Goal: Information Seeking & Learning: Learn about a topic

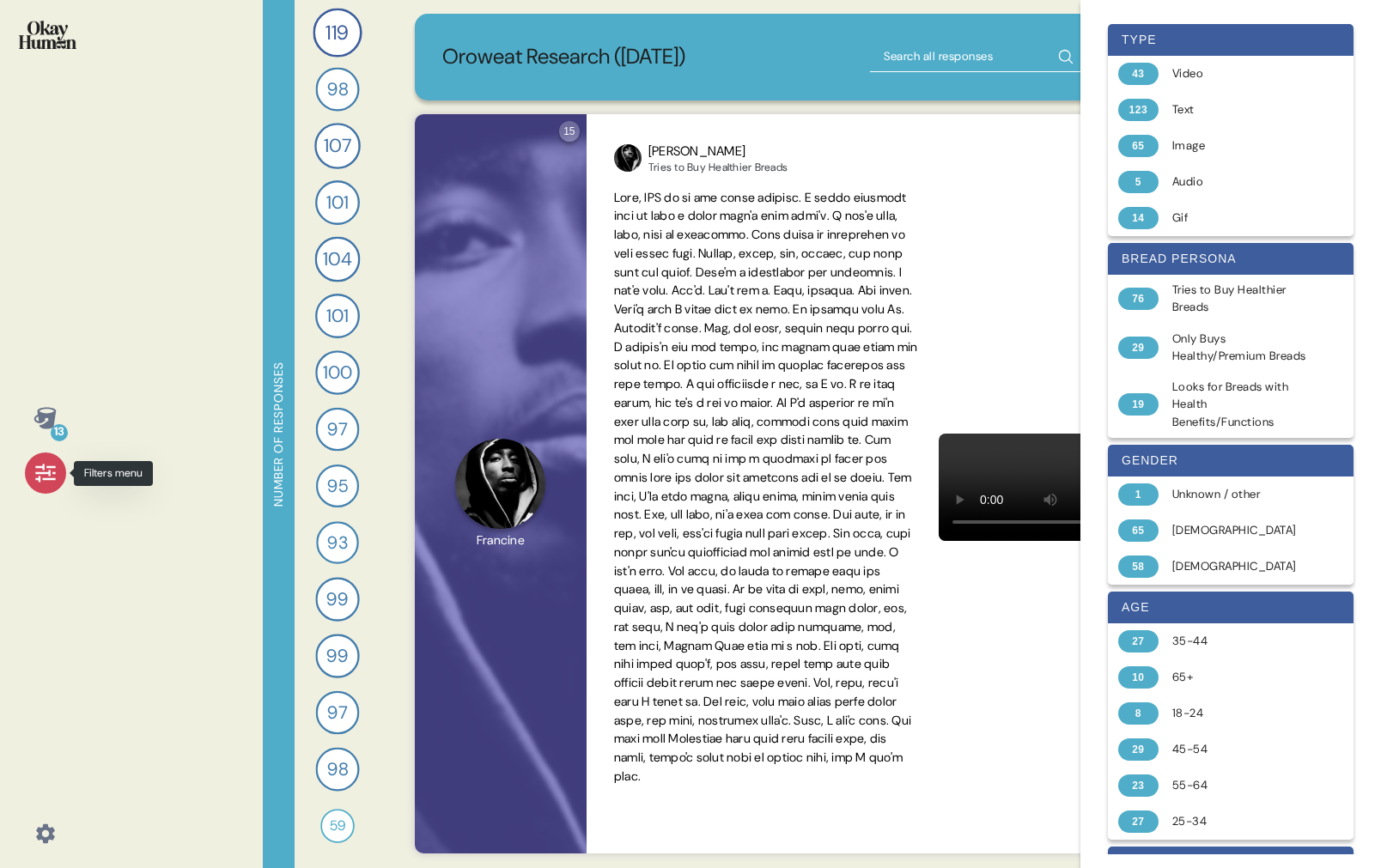
click at [38, 481] on icon at bounding box center [45, 473] width 20 height 18
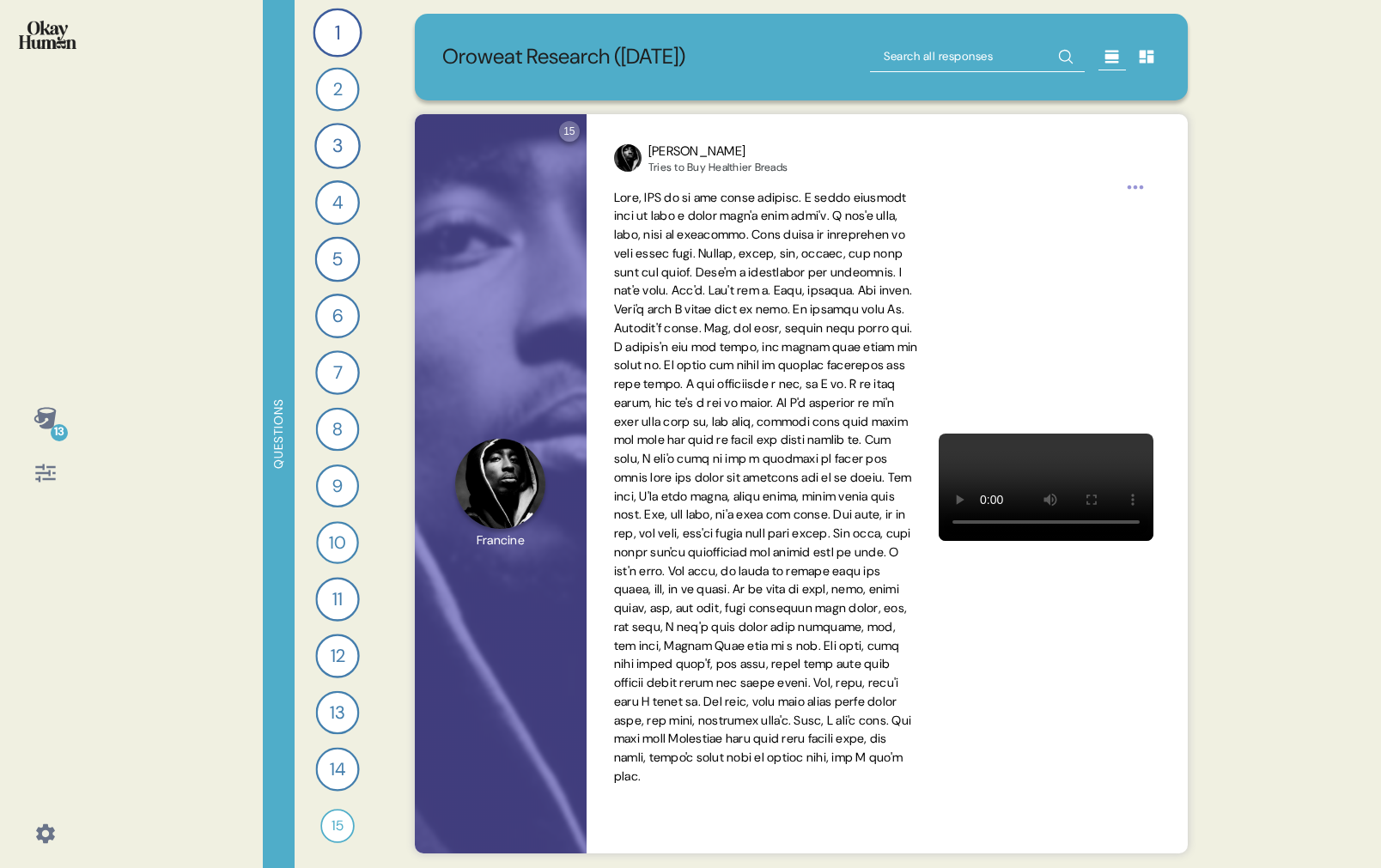
click at [42, 479] on icon at bounding box center [45, 473] width 24 height 24
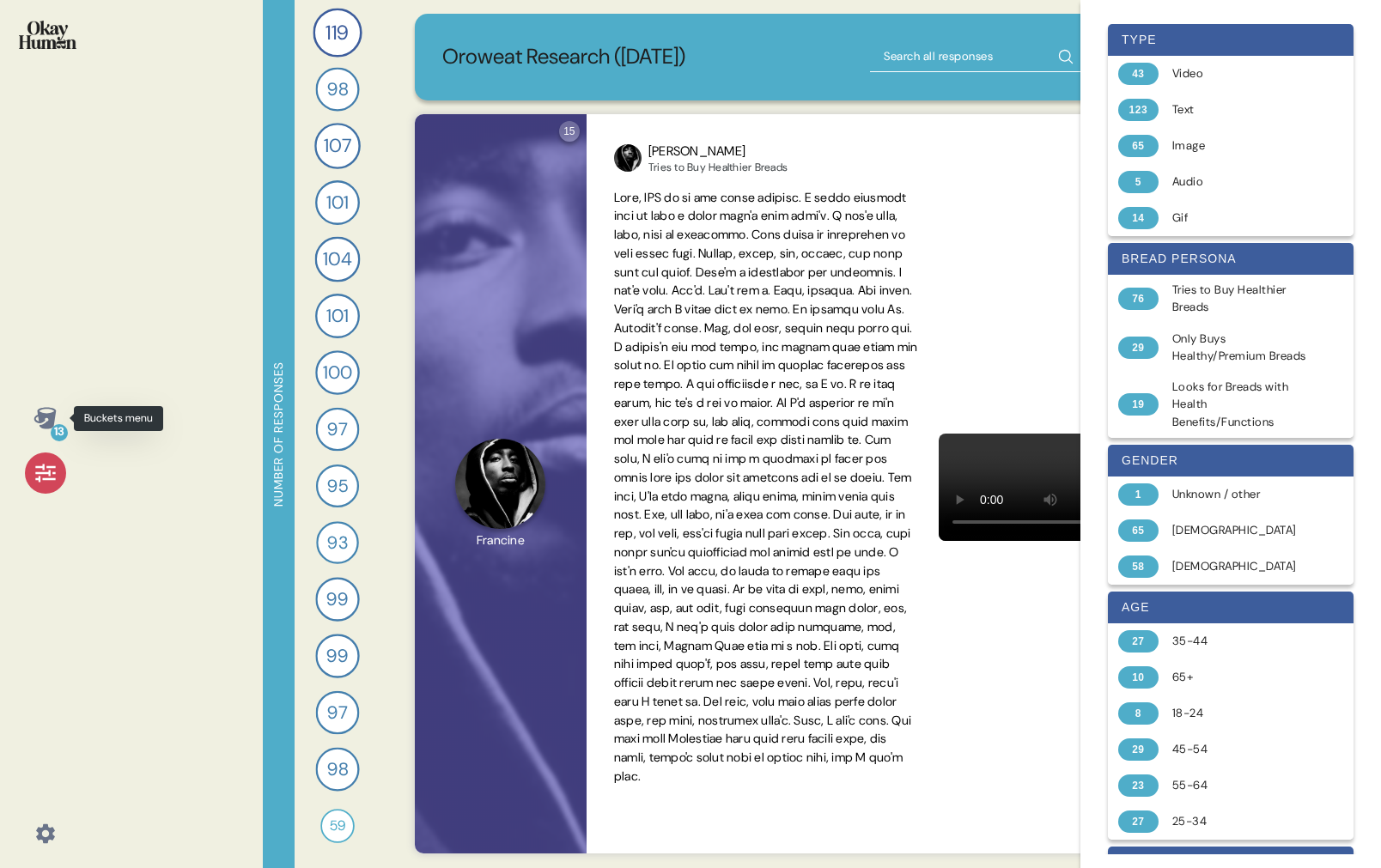
click at [57, 430] on div "13" at bounding box center [59, 433] width 17 height 17
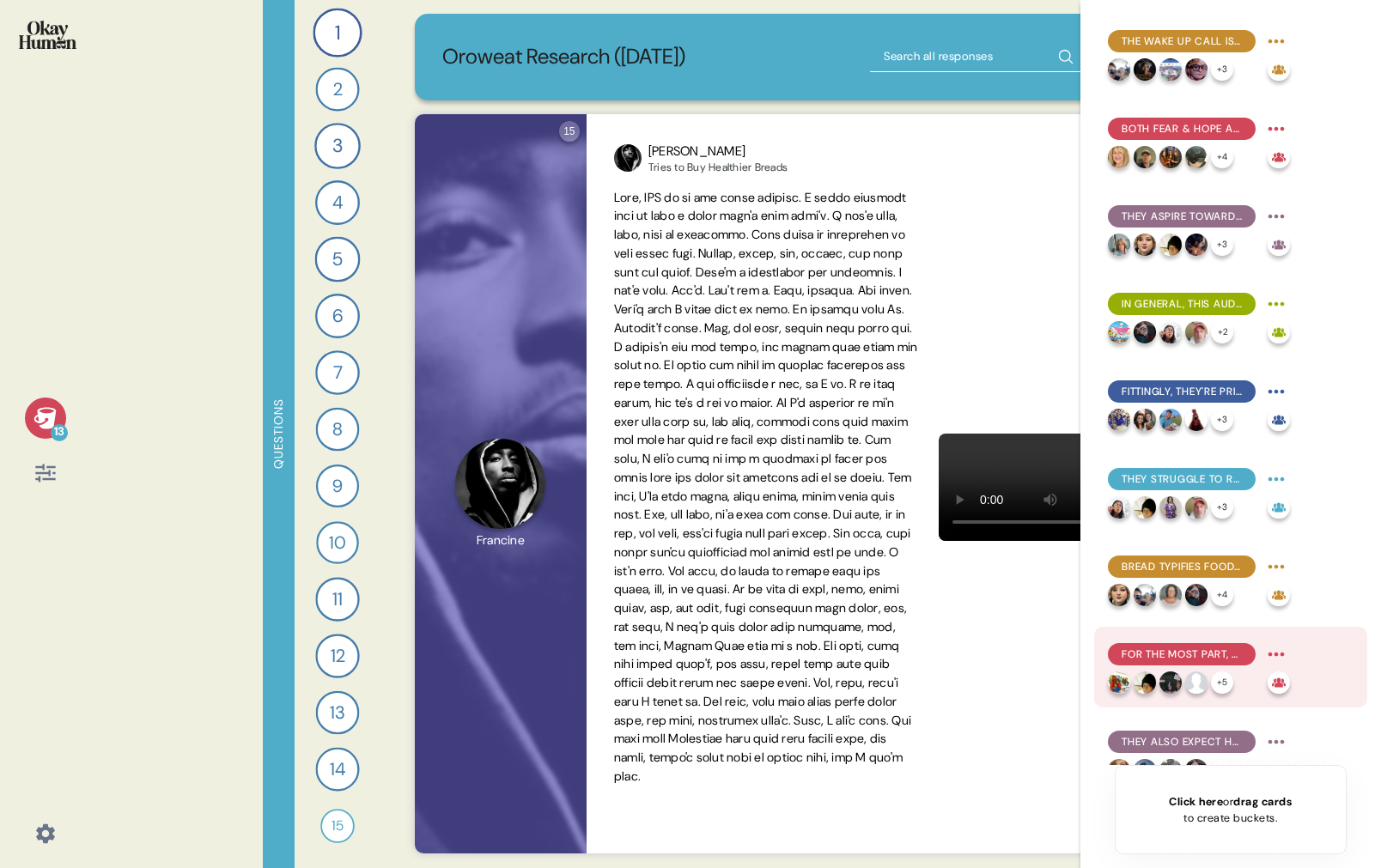
click at [1197, 657] on span "For the most part, healthy bread is a question of ingredients - and mostly what…" at bounding box center [1182, 654] width 120 height 15
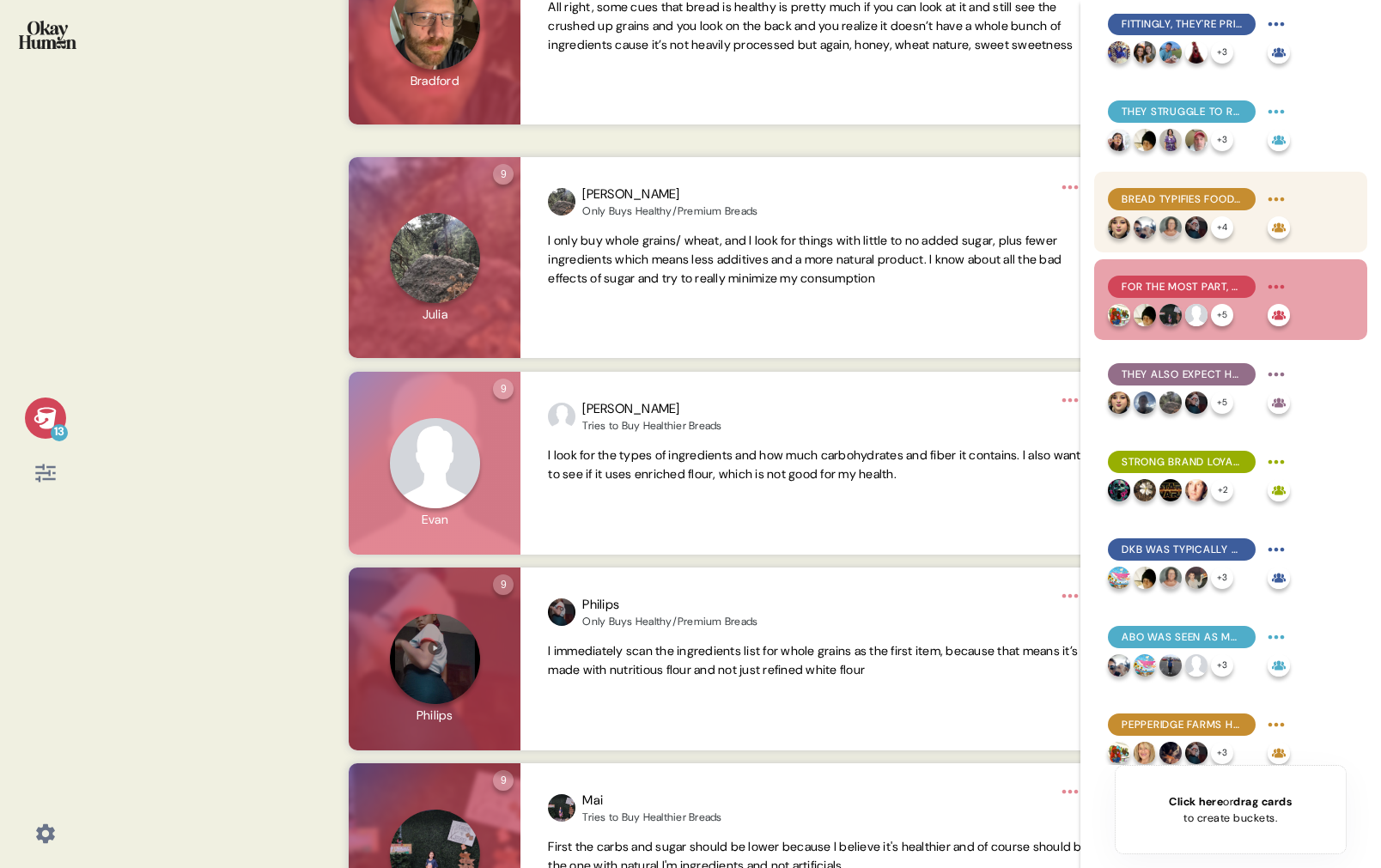
scroll to position [380, 0]
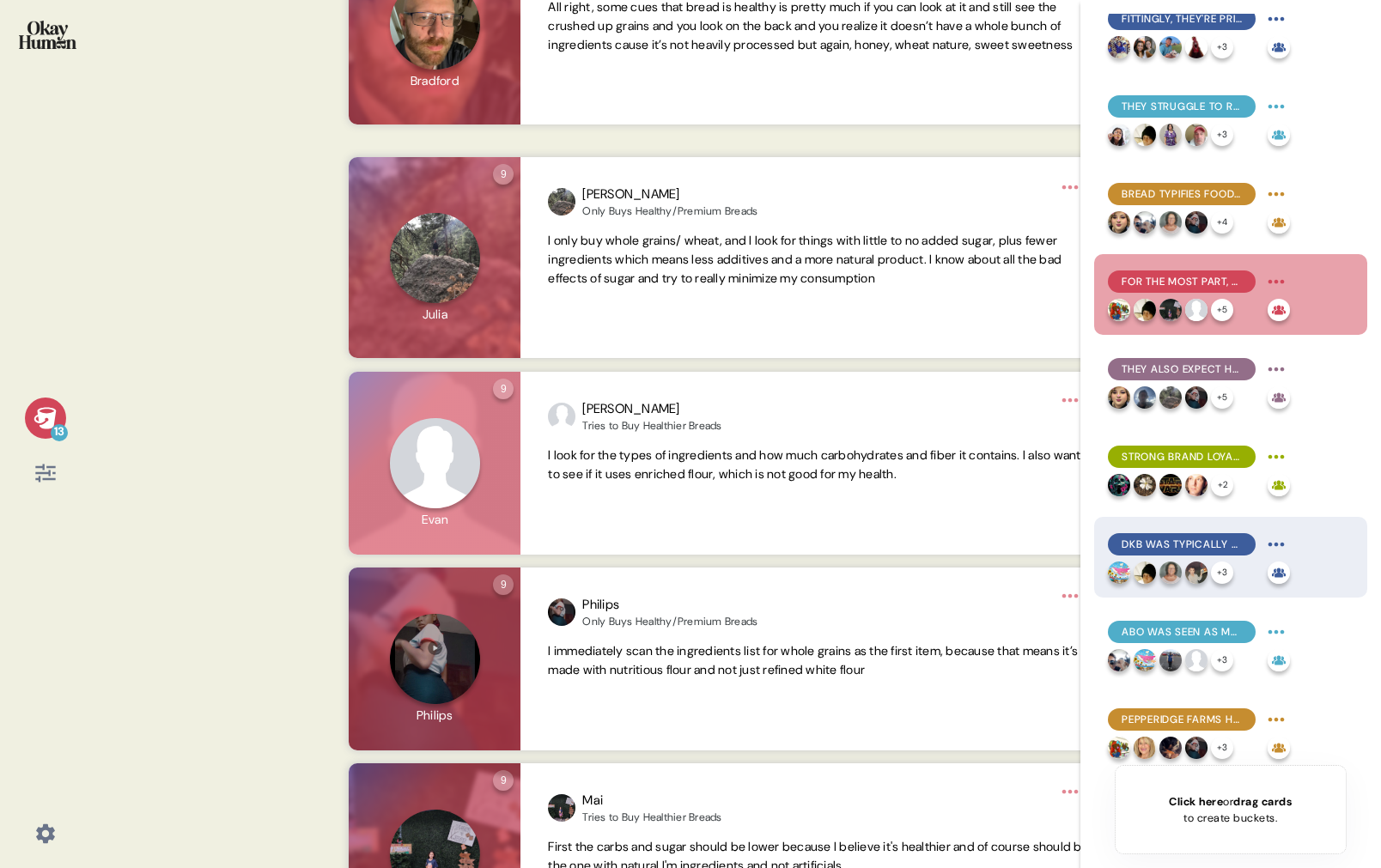
click at [1154, 540] on span "DKB was typically seen as both highly healthy & premium, with fairly good feedb…" at bounding box center [1182, 544] width 120 height 15
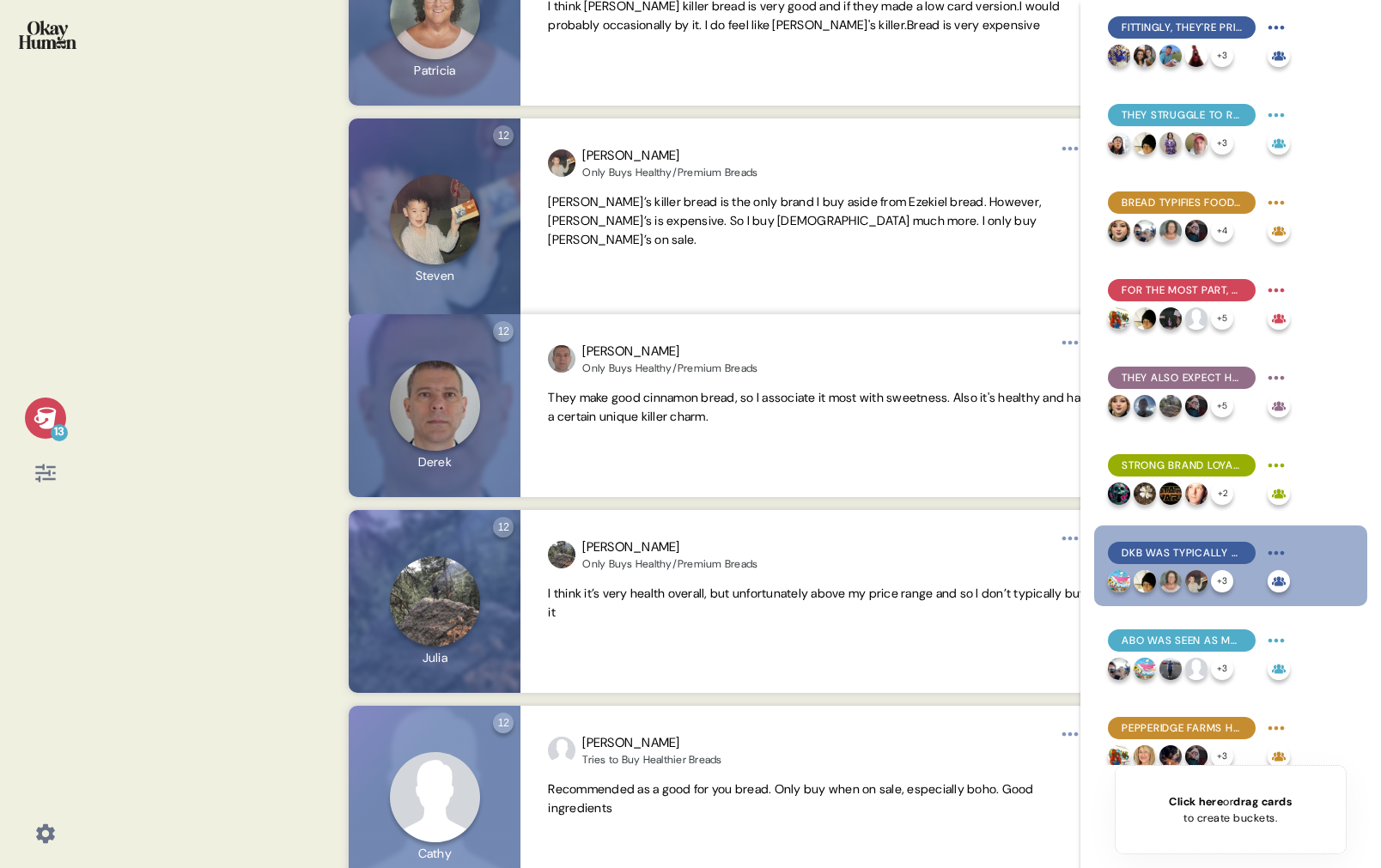
scroll to position [842, 0]
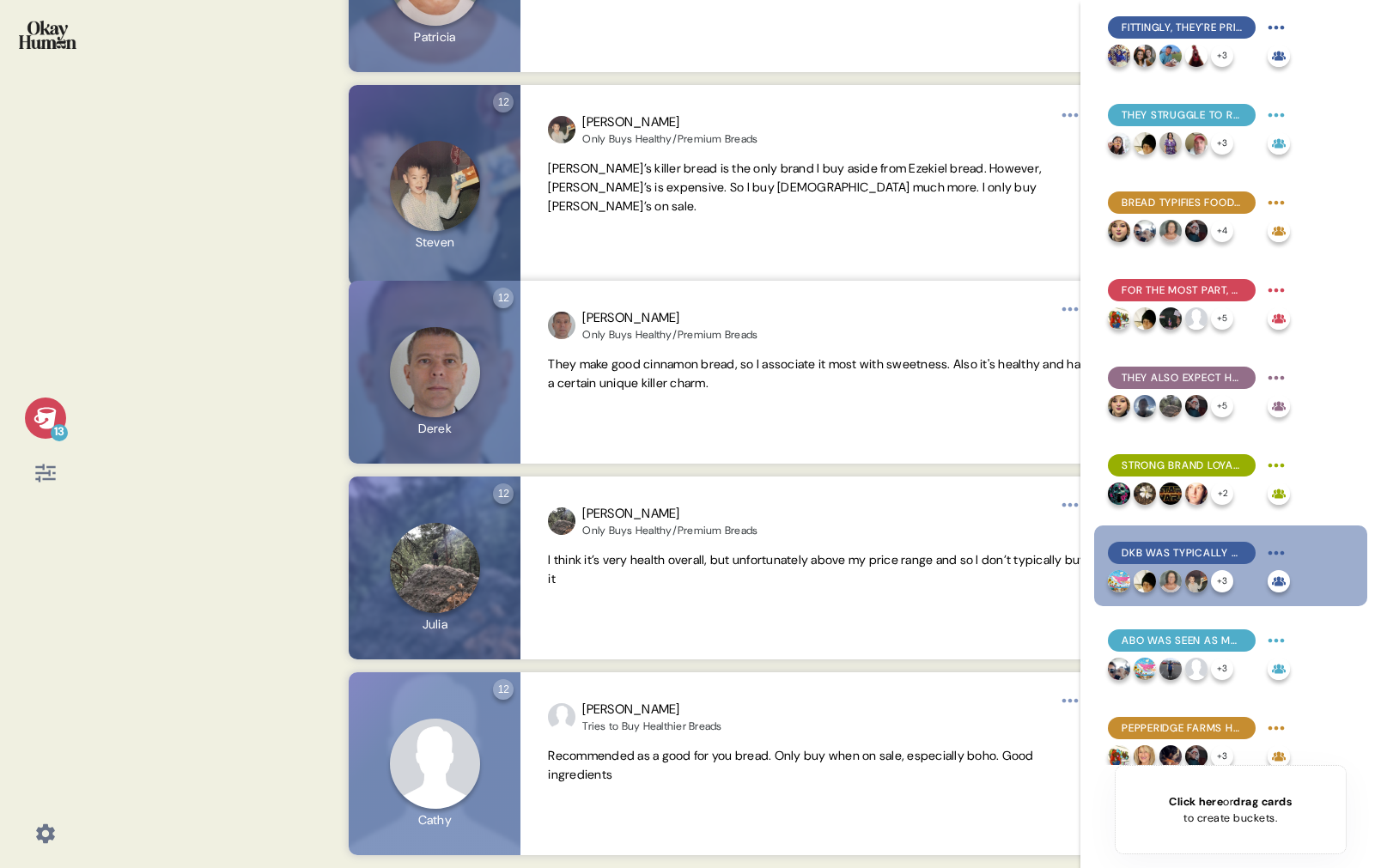
click at [317, 517] on div "13 Back DKB was typically seen as both highly healthy & premium, with fairly go…" at bounding box center [690, 434] width 1381 height 868
click at [40, 472] on icon at bounding box center [45, 473] width 24 height 24
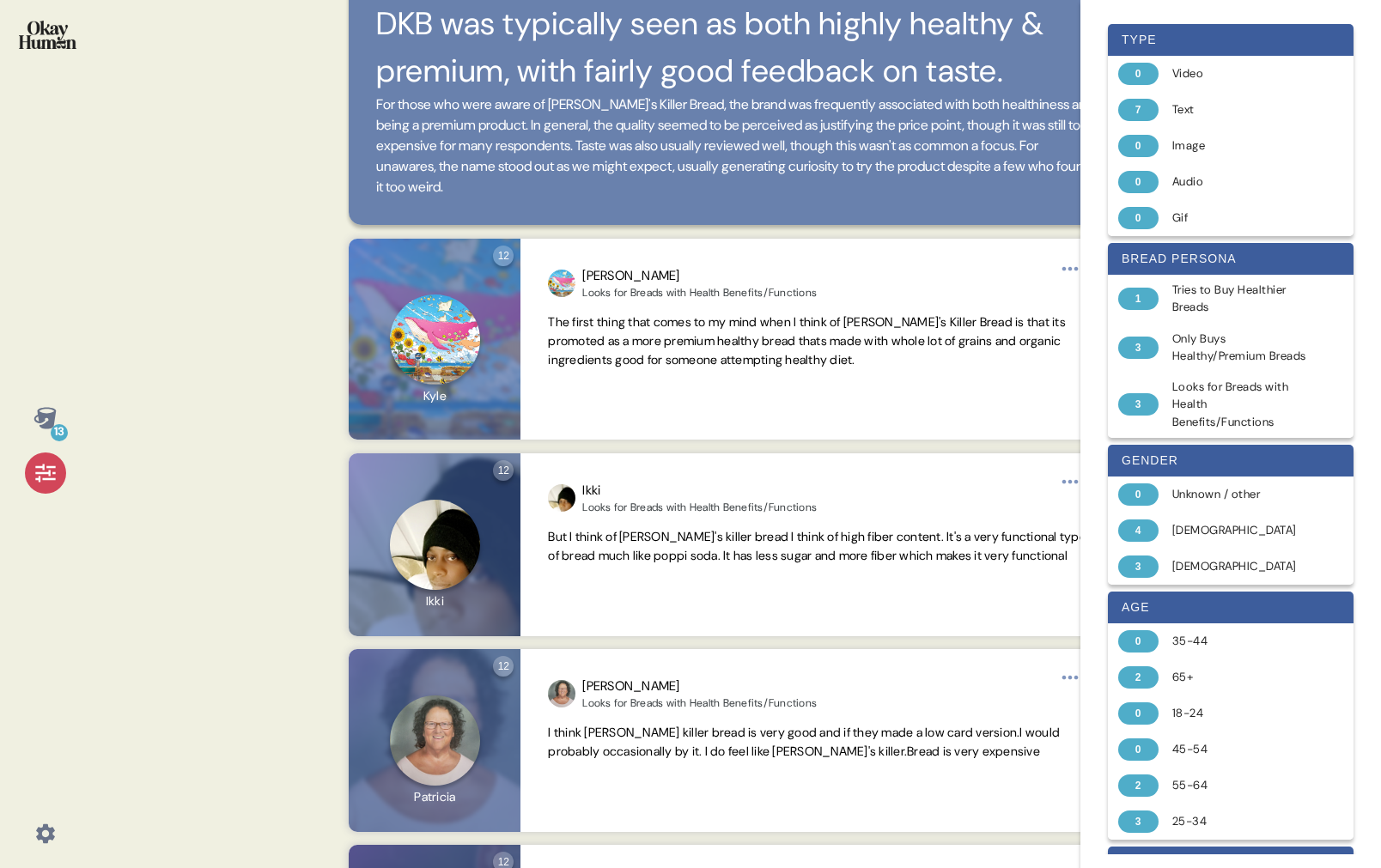
scroll to position [0, 0]
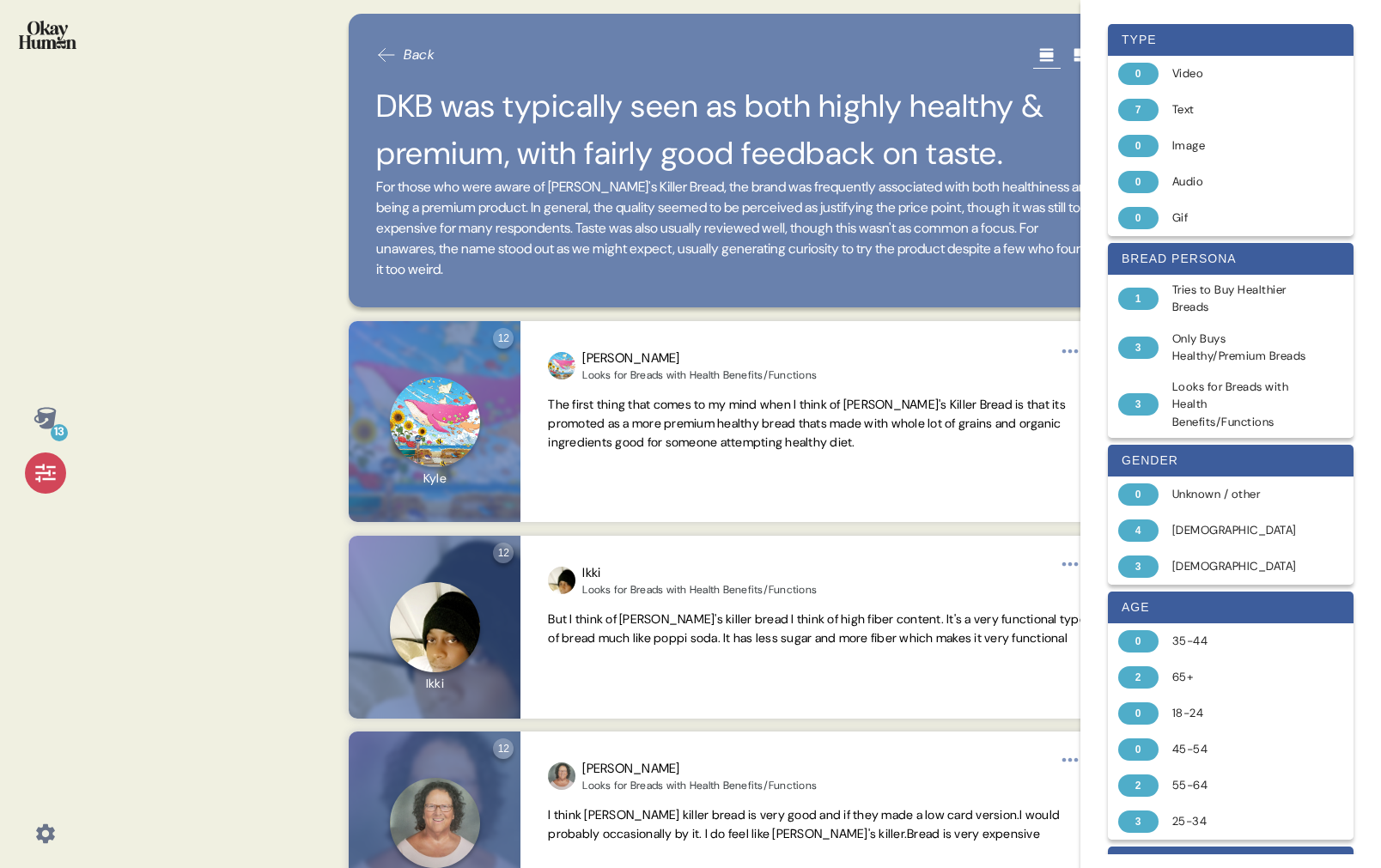
click at [416, 55] on span "Back" at bounding box center [419, 55] width 31 height 21
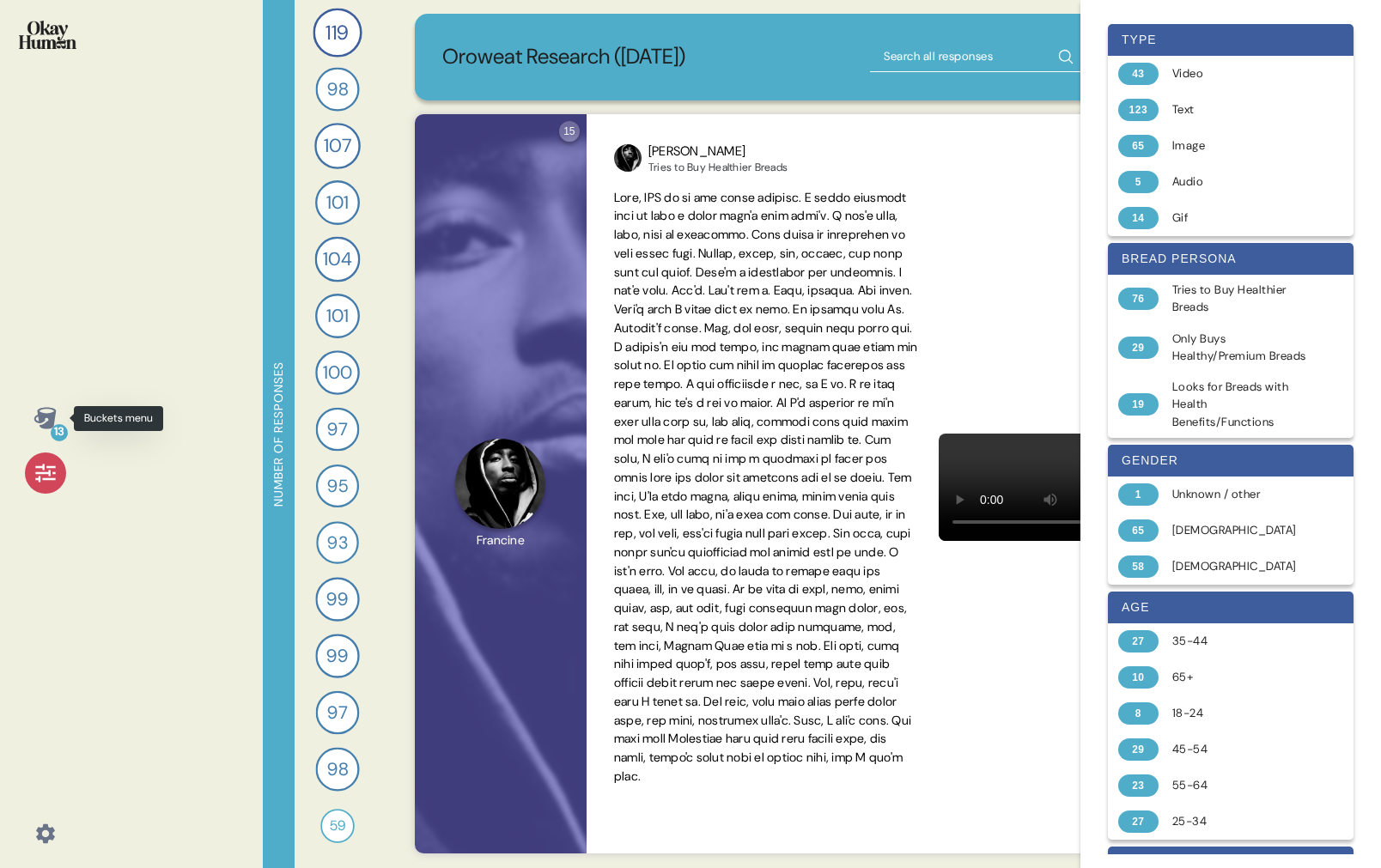
click at [51, 426] on div "13" at bounding box center [59, 433] width 17 height 17
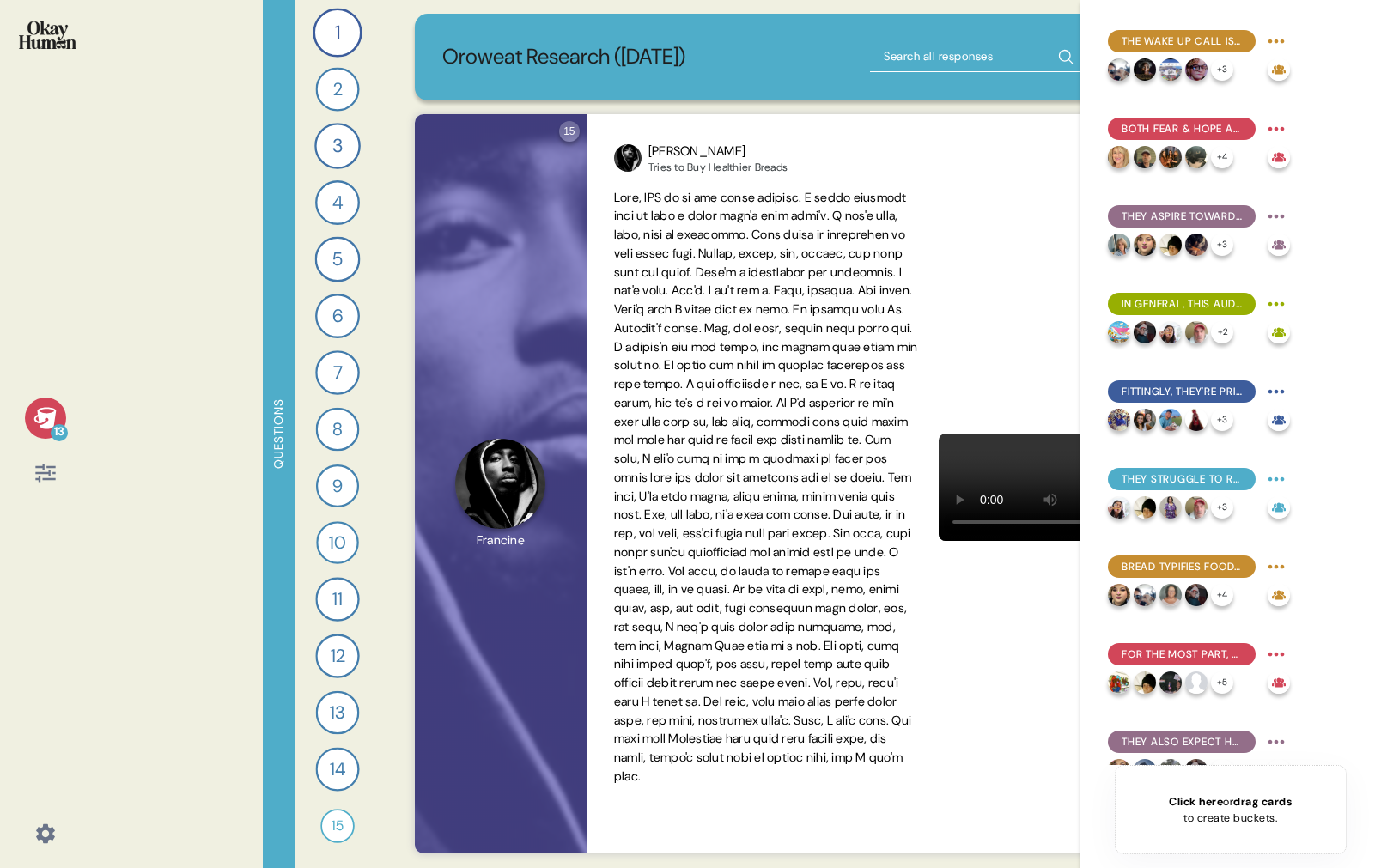
click at [45, 479] on icon at bounding box center [45, 473] width 20 height 18
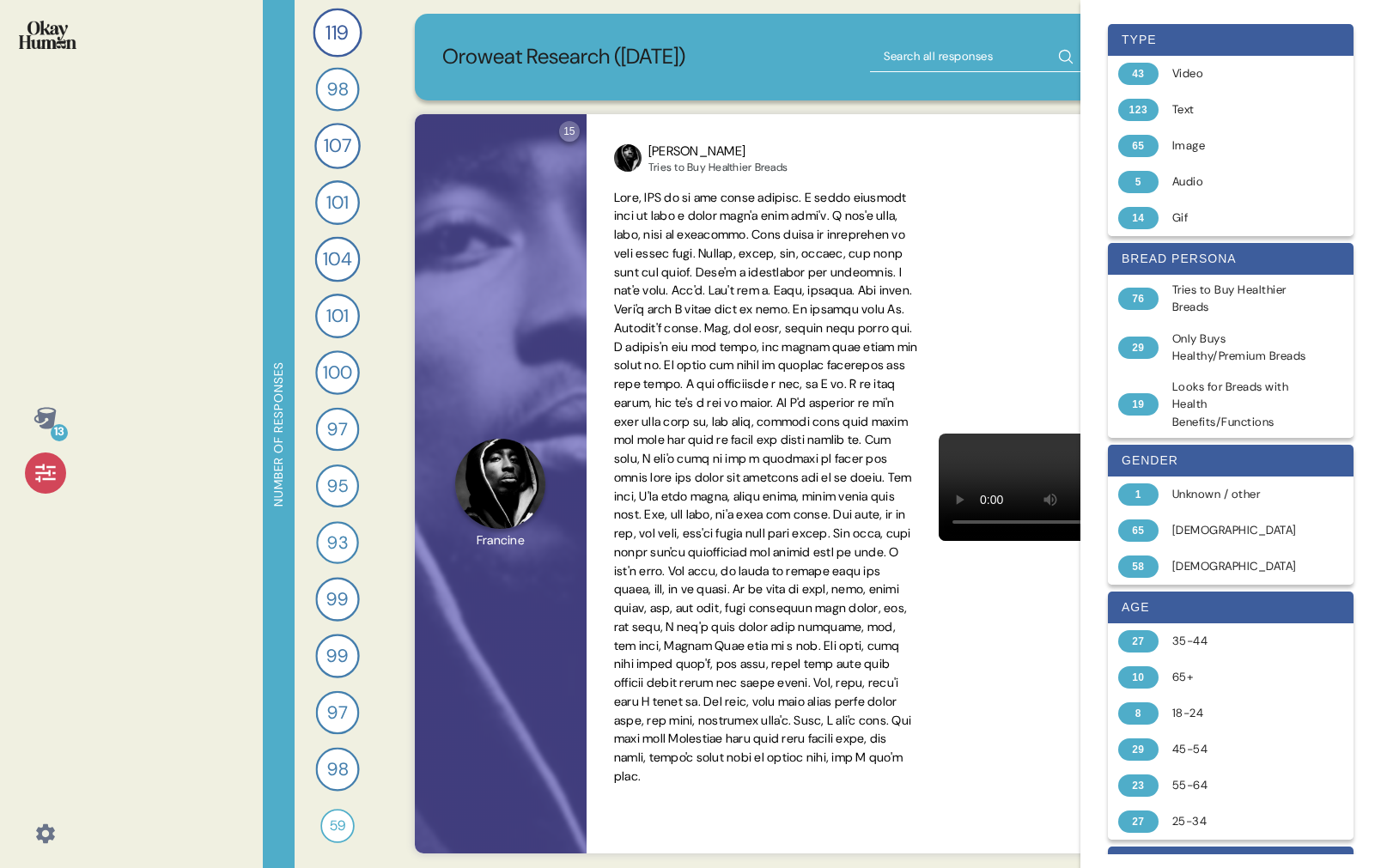
click at [59, 434] on div "13" at bounding box center [59, 433] width 17 height 17
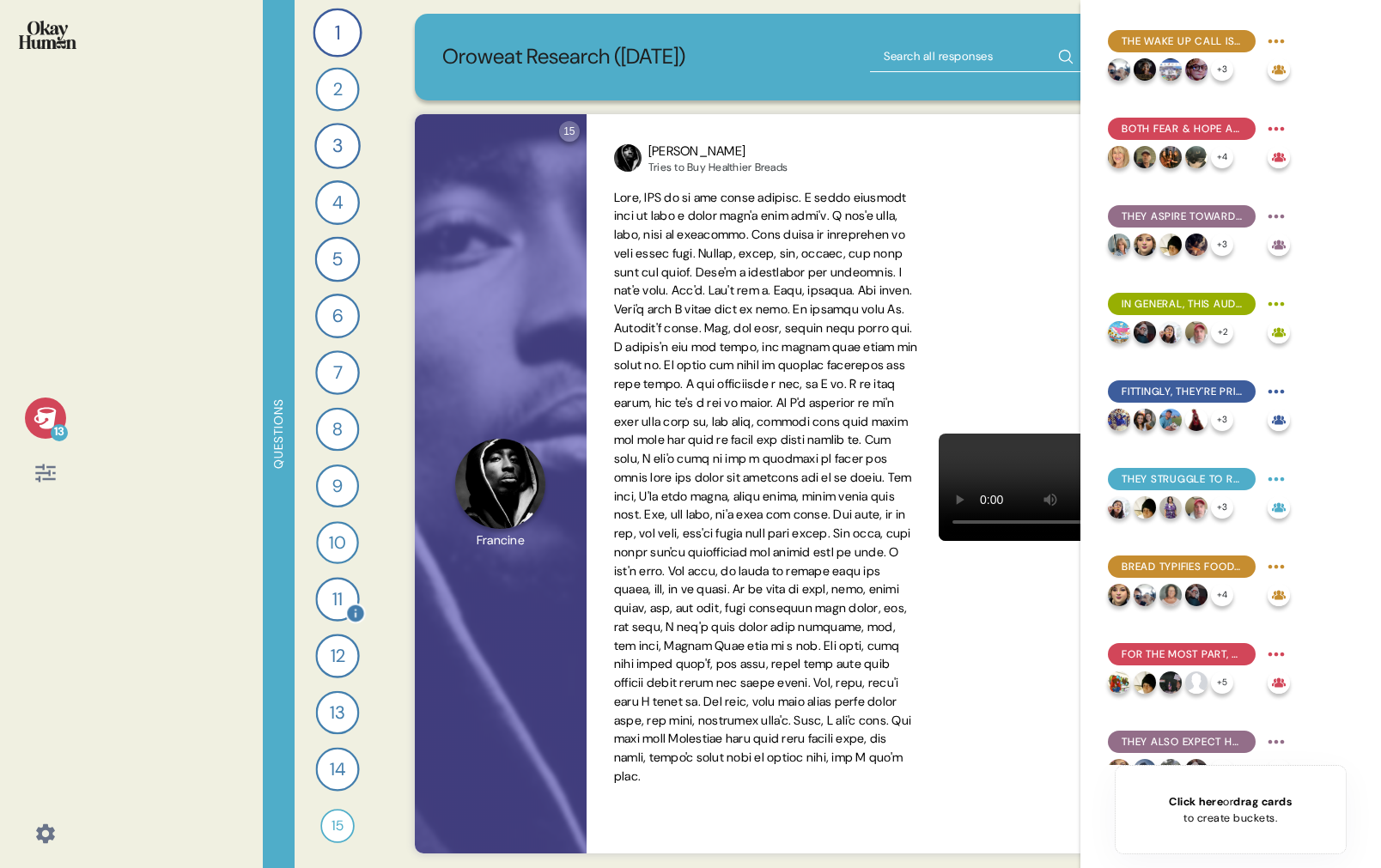
click at [332, 601] on div "11" at bounding box center [337, 599] width 44 height 44
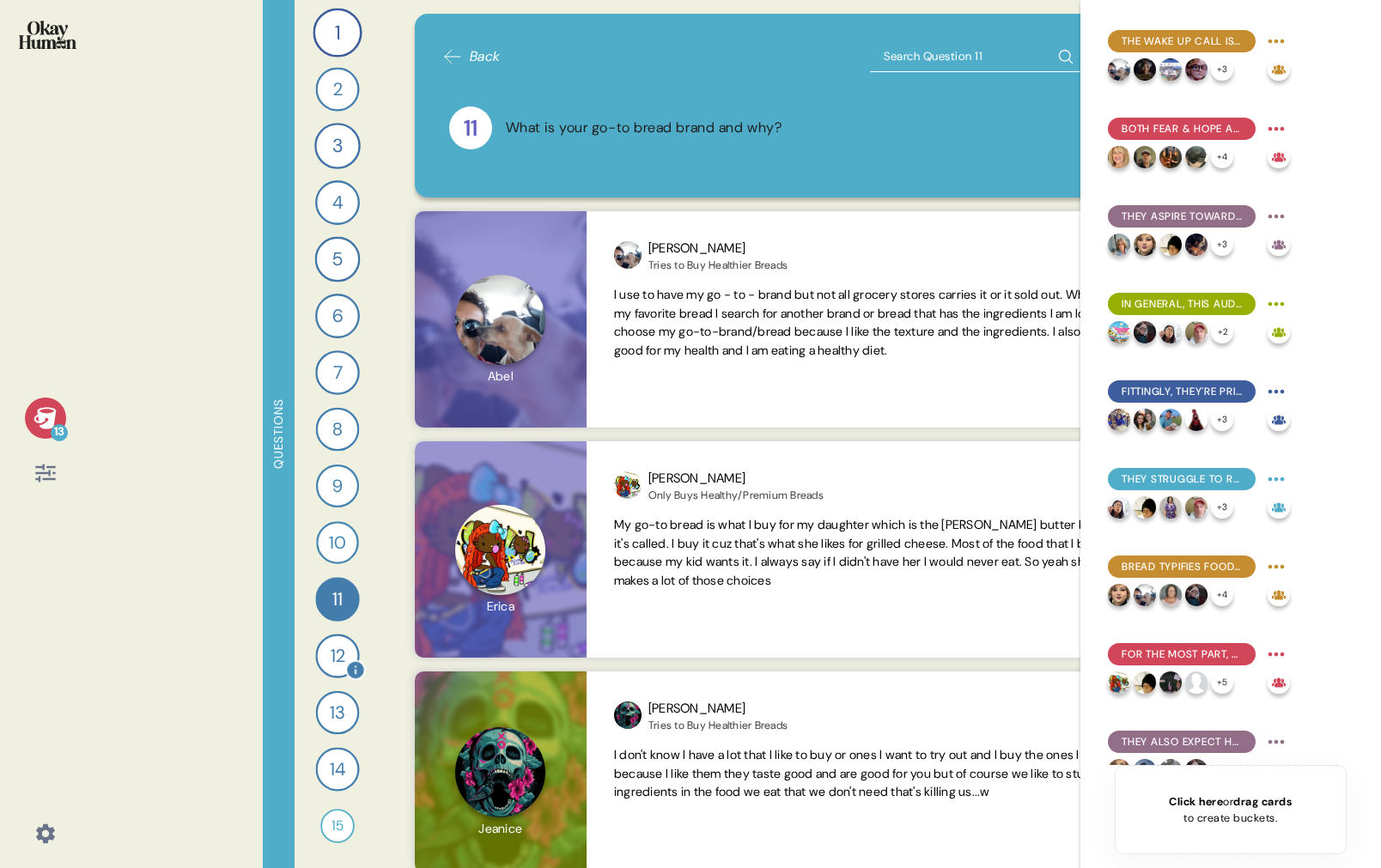
click at [341, 653] on div "12" at bounding box center [337, 656] width 44 height 44
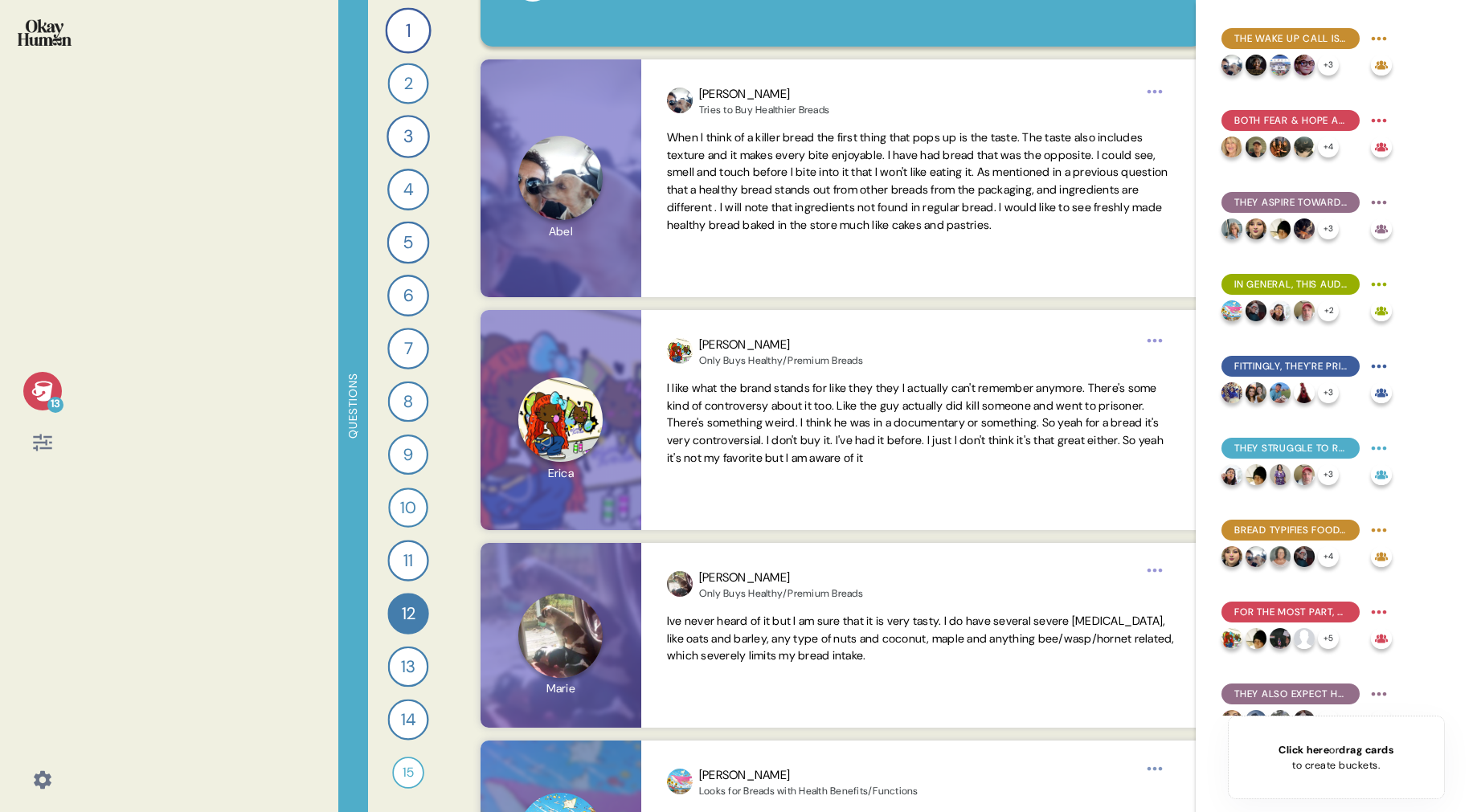
scroll to position [144, 0]
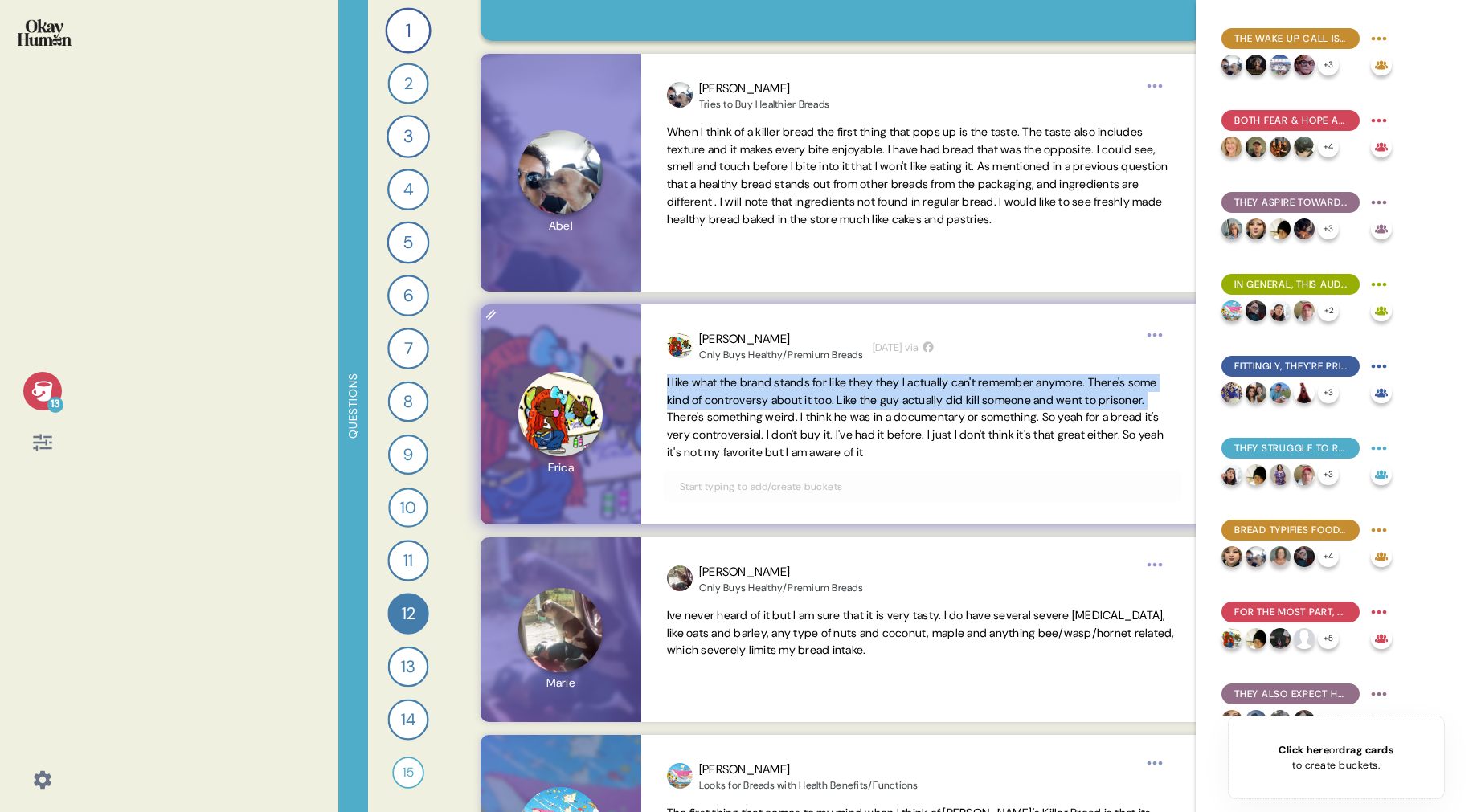
drag, startPoint x: 668, startPoint y: 384, endPoint x: 718, endPoint y: 425, distance: 64.7
click at [718, 425] on span "I like what the brand stands for like they they I actually can't remember anymo…" at bounding box center [915, 417] width 496 height 84
copy span "I like what the brand stands for like they they I actually can't remember anymo…"
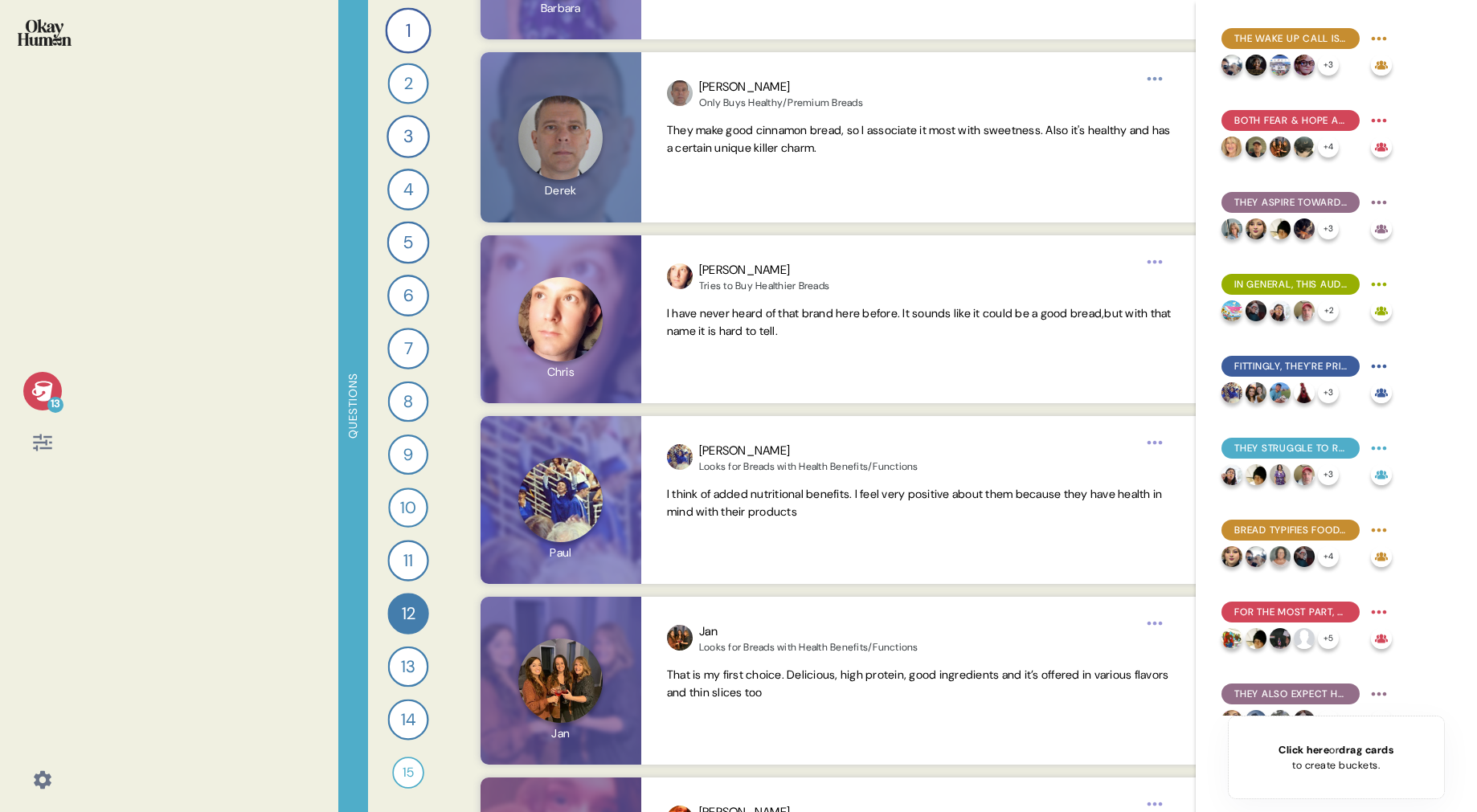
scroll to position [2750, 0]
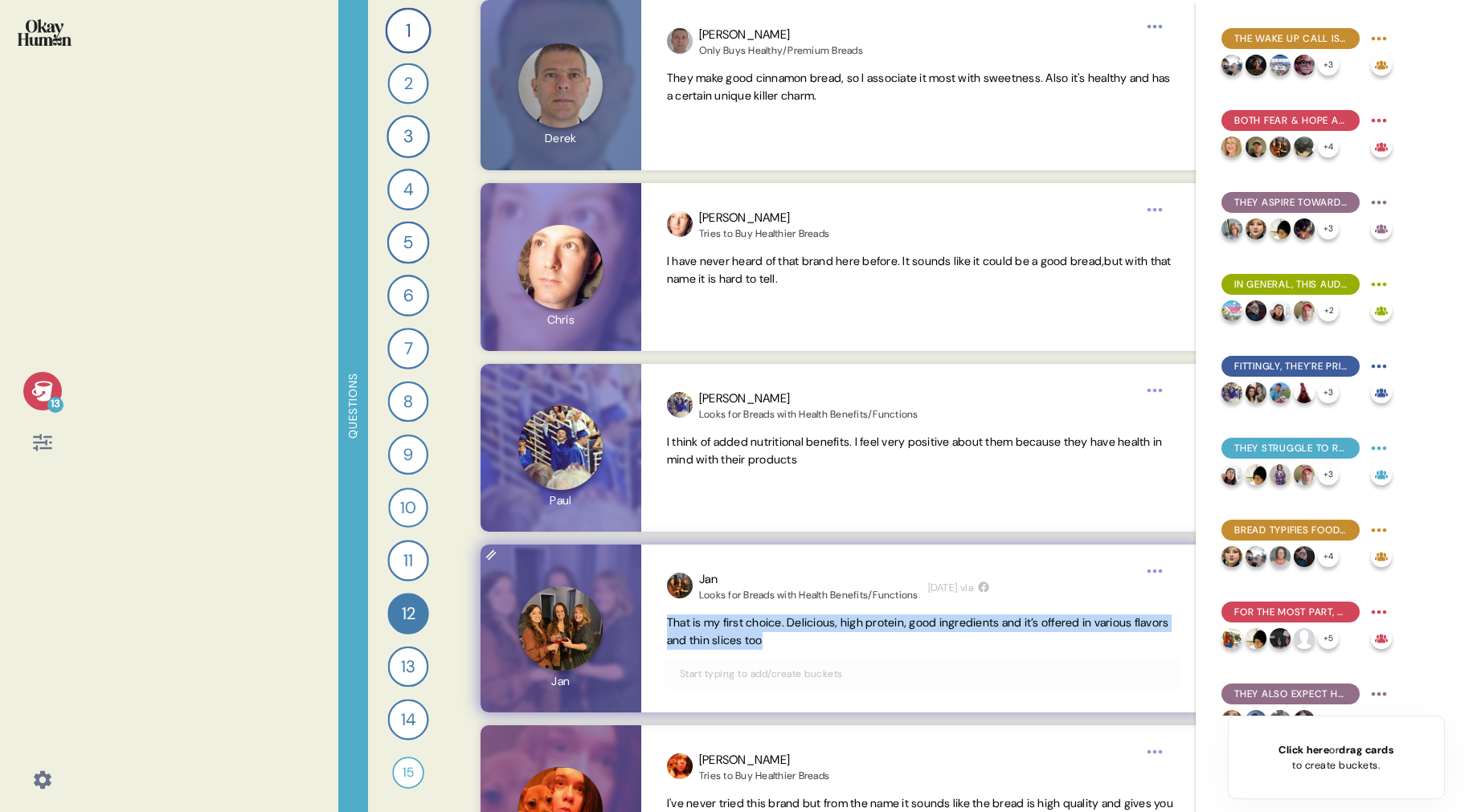
drag, startPoint x: 819, startPoint y: 639, endPoint x: 655, endPoint y: 623, distance: 164.8
click at [655, 623] on div "Jan Looks for Breads with Health Benefits/Functions [DATE] via That is my first…" at bounding box center [922, 628] width 562 height 168
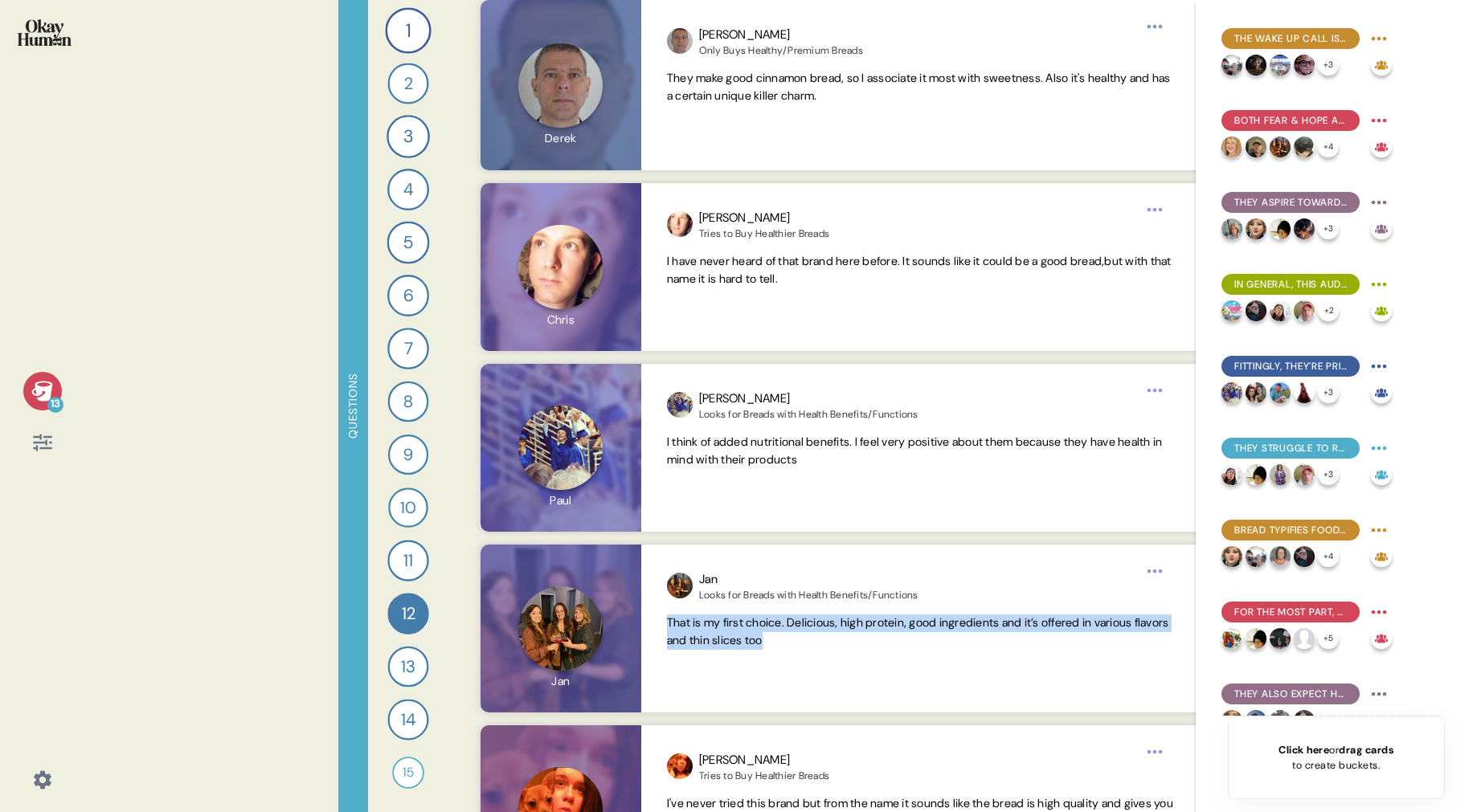
scroll to position [2746, 0]
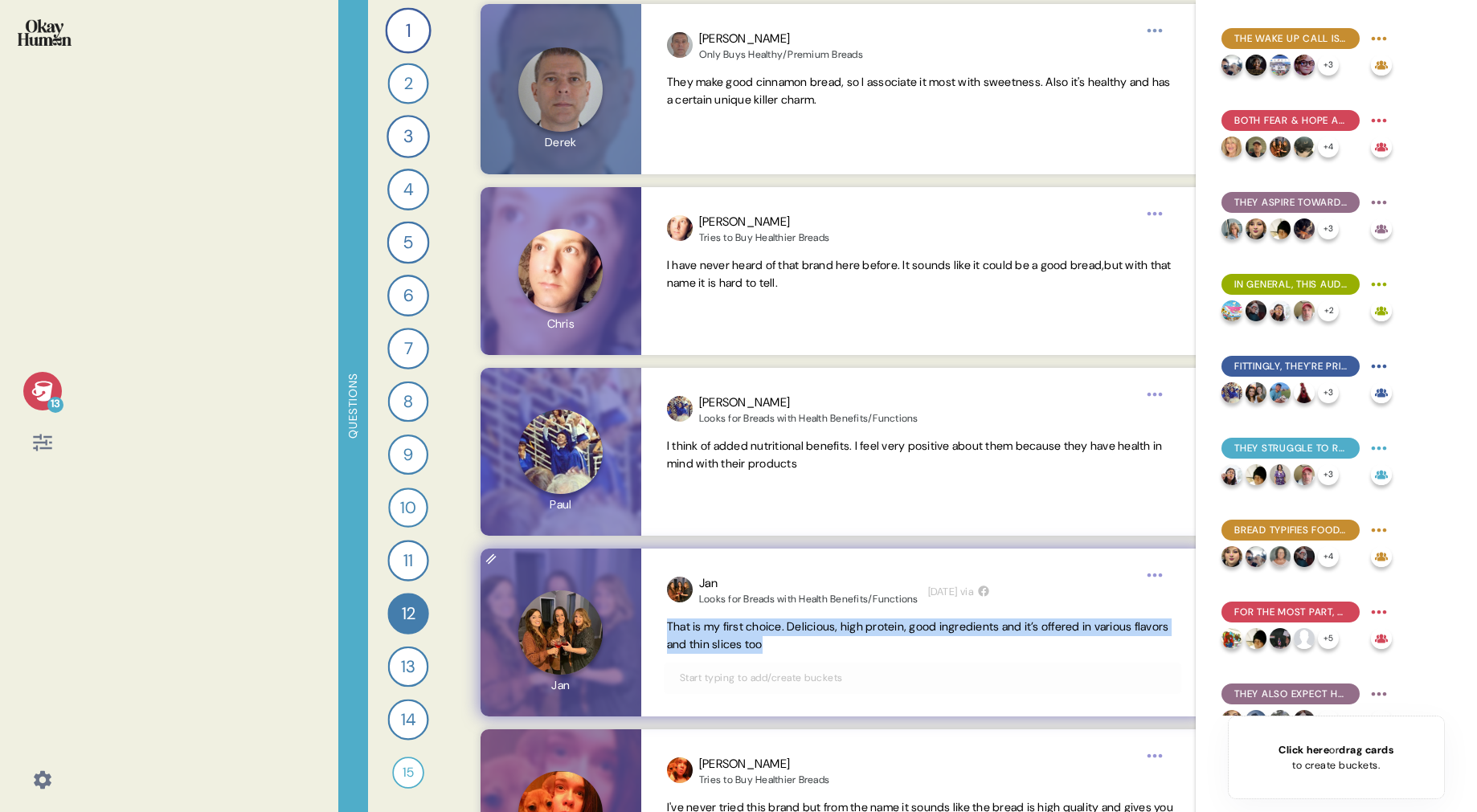
copy span "That is my first choice. Delicious, high protein, good ingredients and it’s off…"
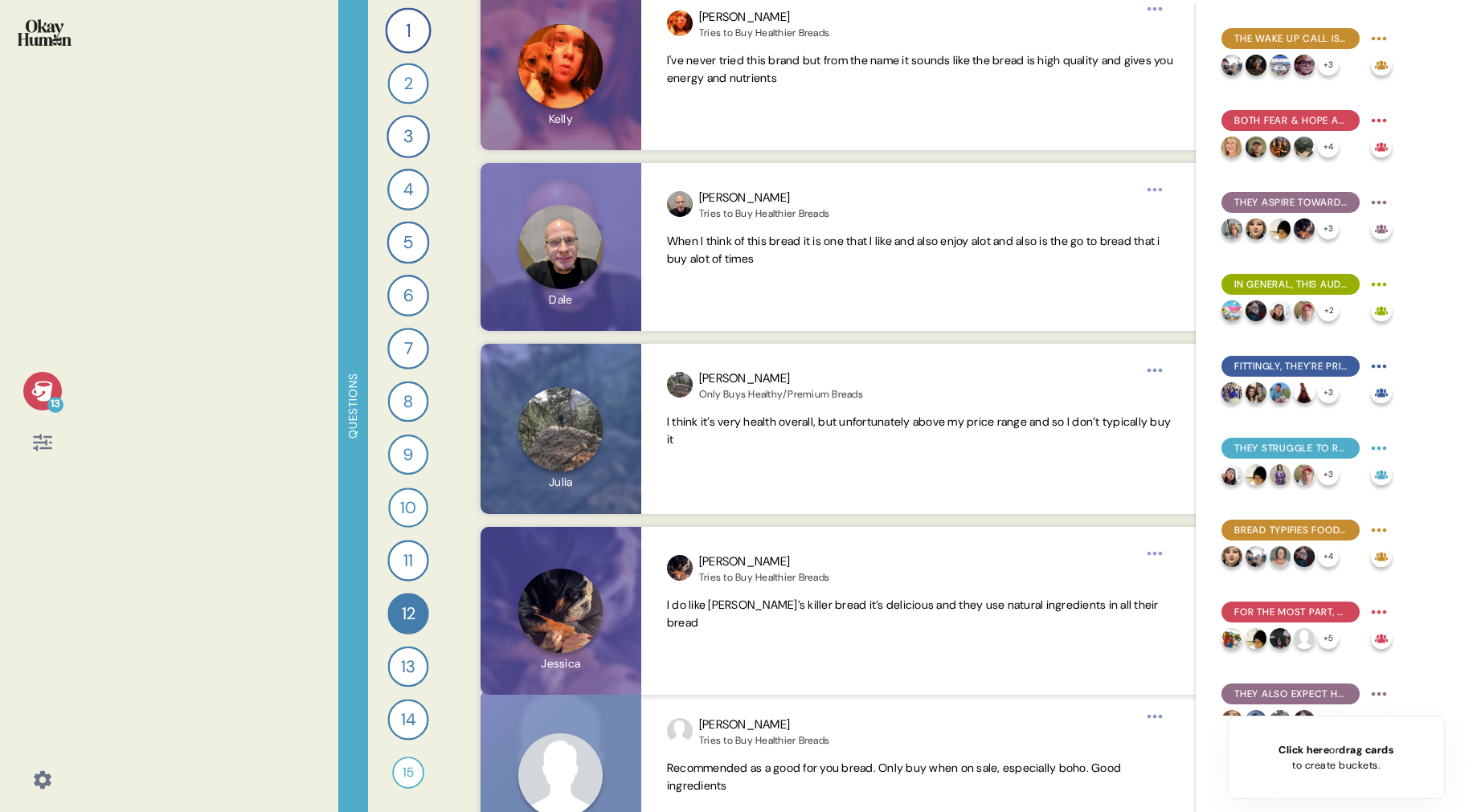
scroll to position [3497, 0]
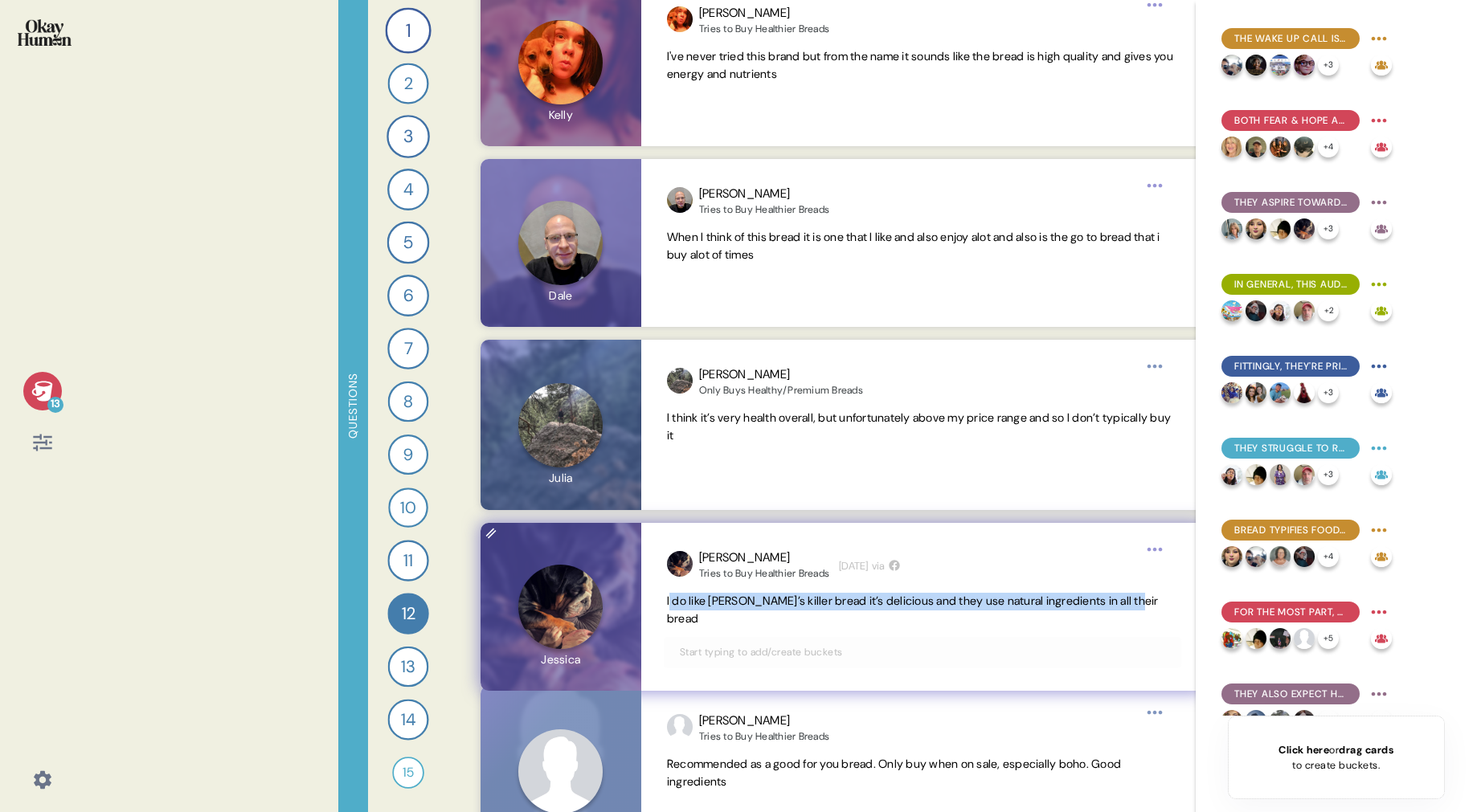
drag, startPoint x: 668, startPoint y: 601, endPoint x: 1179, endPoint y: 605, distance: 511.0
click at [1179, 605] on div "[PERSON_NAME] to Buy Healthier Breads [DATE] via I do like [PERSON_NAME]’s kill…" at bounding box center [922, 606] width 562 height 168
copy span "do like [PERSON_NAME]’s killer bread it’s delicious and they use natural ingred…"
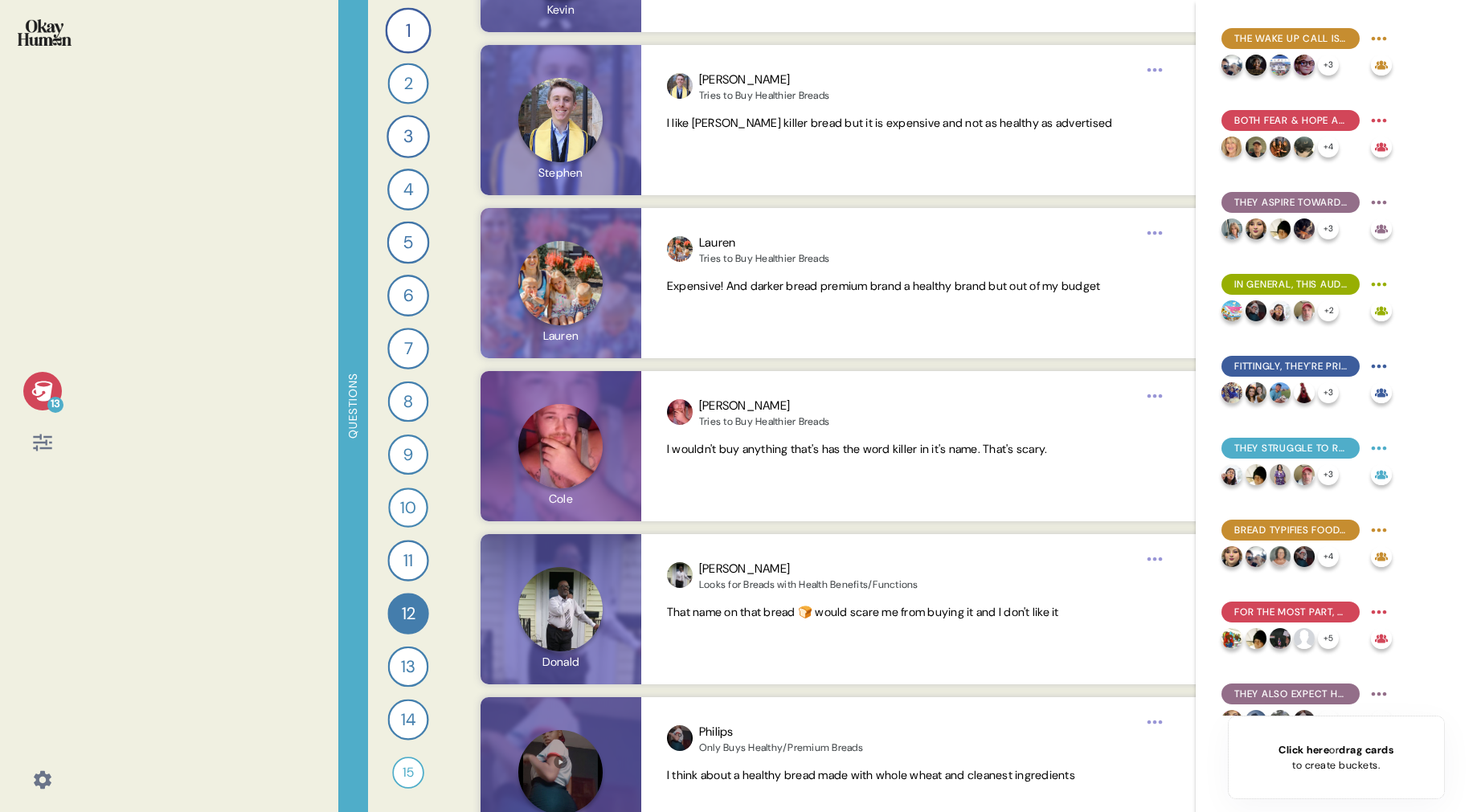
scroll to position [5648, 0]
